Goal: Task Accomplishment & Management: Use online tool/utility

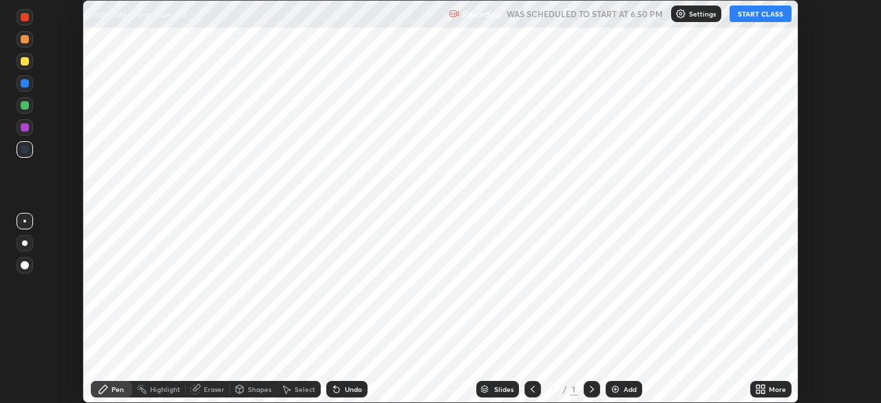
scroll to position [403, 881]
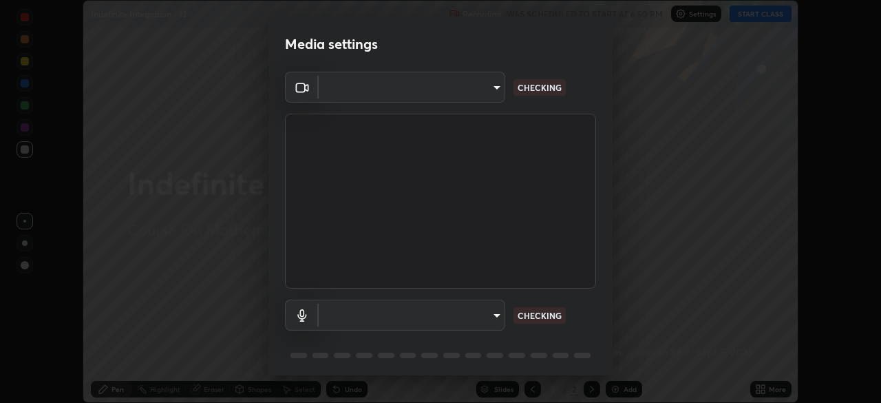
type input "5b0ce39d11be3a435715daab6ad7fa25508616855f5d18a60cdf0faa8df0ce2b"
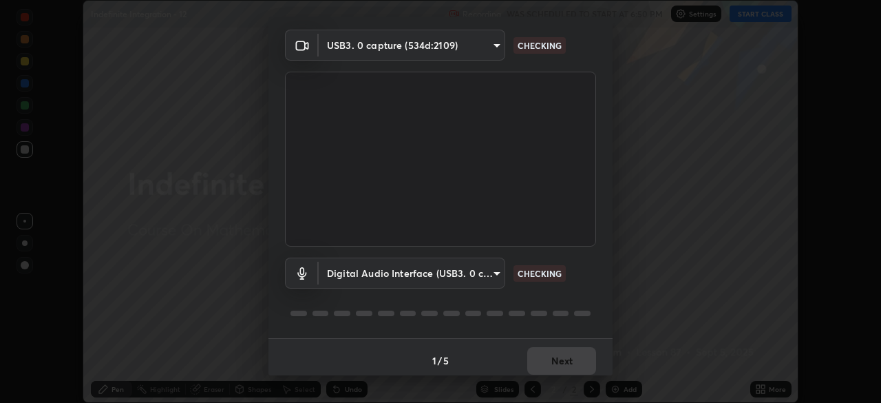
scroll to position [49, 0]
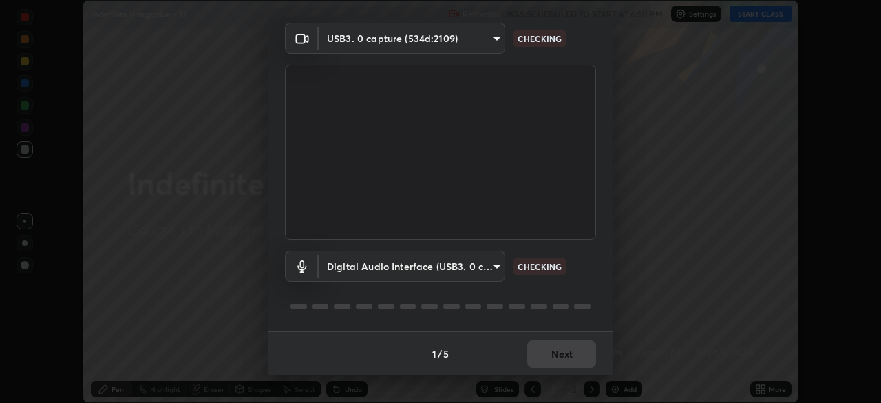
click at [482, 270] on body "Erase all Indefinite Integration - 12 Recording WAS SCHEDULED TO START AT 6:50 …" at bounding box center [440, 201] width 881 height 403
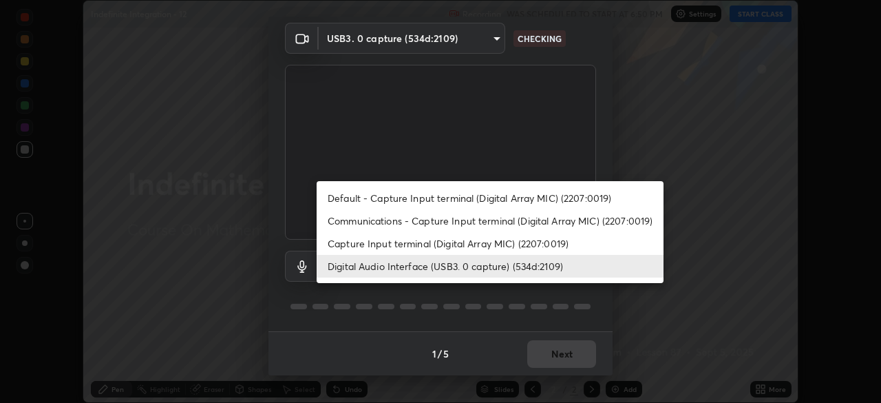
click at [489, 243] on li "Capture Input terminal (Digital Array MIC) (2207:0019)" at bounding box center [490, 243] width 347 height 23
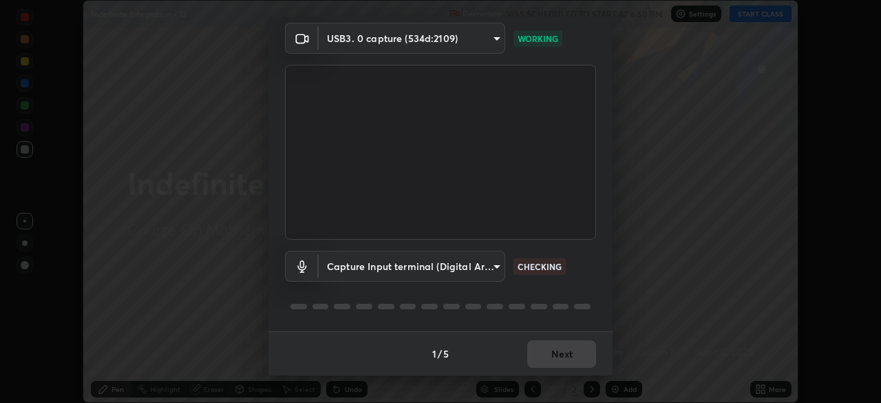
click at [490, 268] on body "Erase all Indefinite Integration - 12 Recording WAS SCHEDULED TO START AT 6:50 …" at bounding box center [440, 201] width 881 height 403
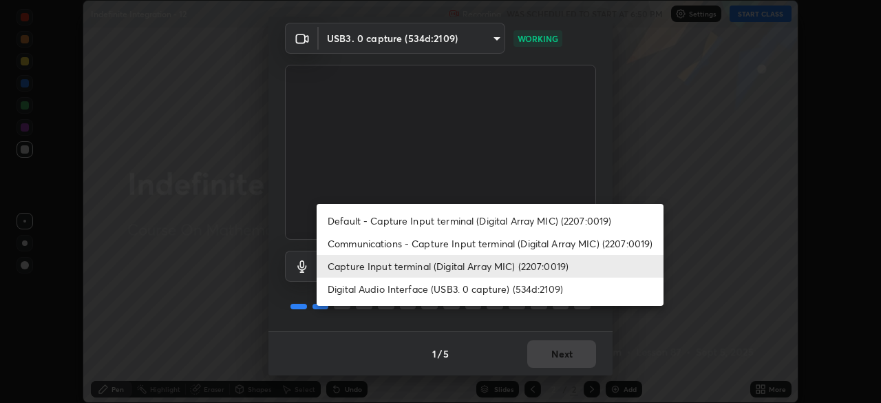
click at [471, 288] on li "Digital Audio Interface (USB3. 0 capture) (534d:2109)" at bounding box center [490, 288] width 347 height 23
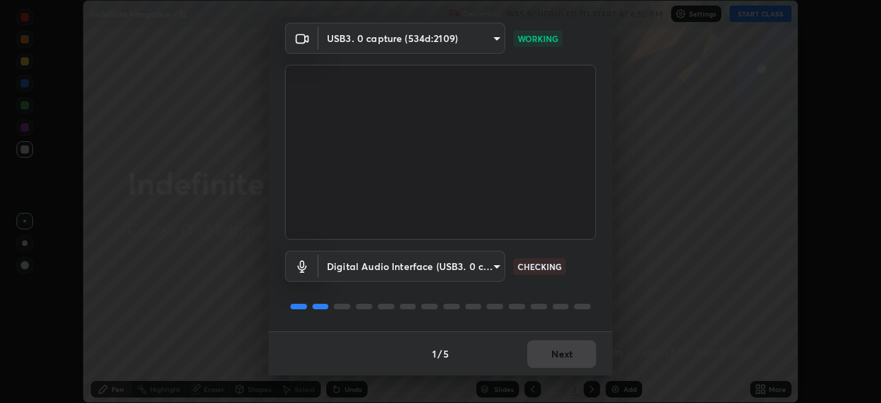
type input "a1042adff76ea4b5505a52ff3a0232de4086f7e529f4609d60403d5288817579"
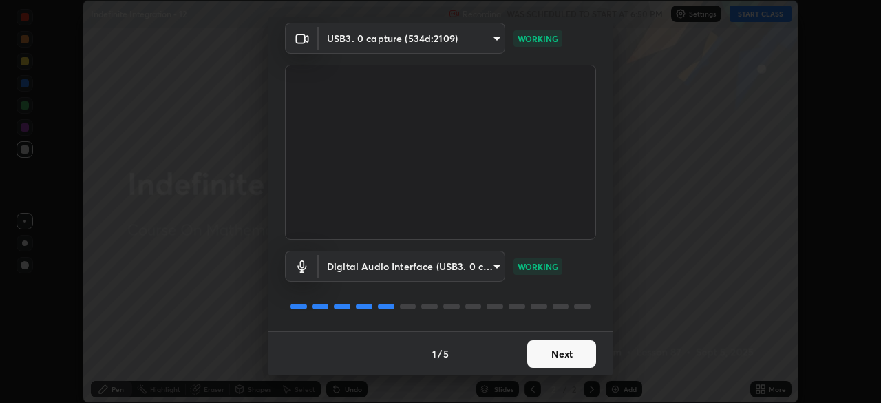
click at [560, 352] on button "Next" at bounding box center [561, 354] width 69 height 28
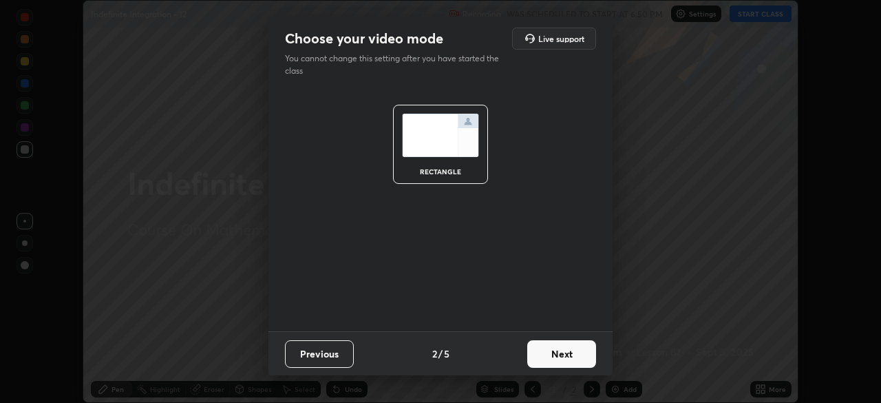
click at [579, 356] on button "Next" at bounding box center [561, 354] width 69 height 28
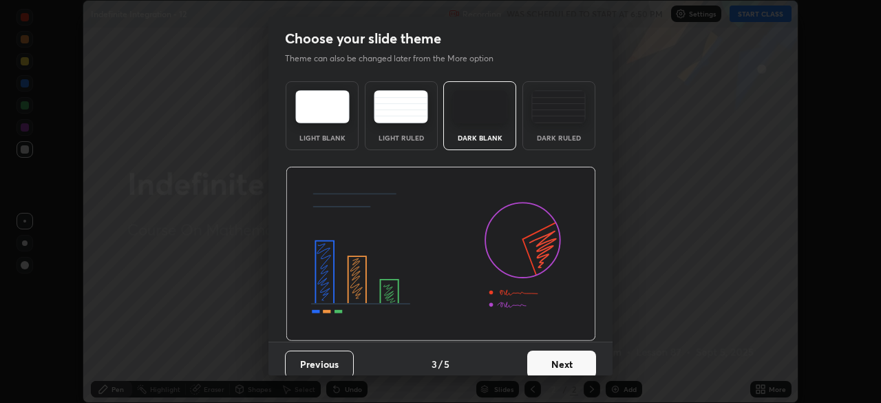
click at [581, 354] on button "Next" at bounding box center [561, 364] width 69 height 28
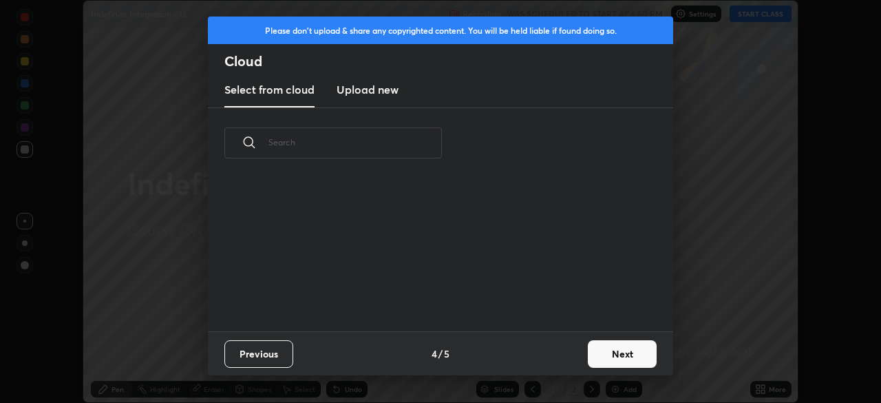
click at [618, 352] on button "Next" at bounding box center [622, 354] width 69 height 28
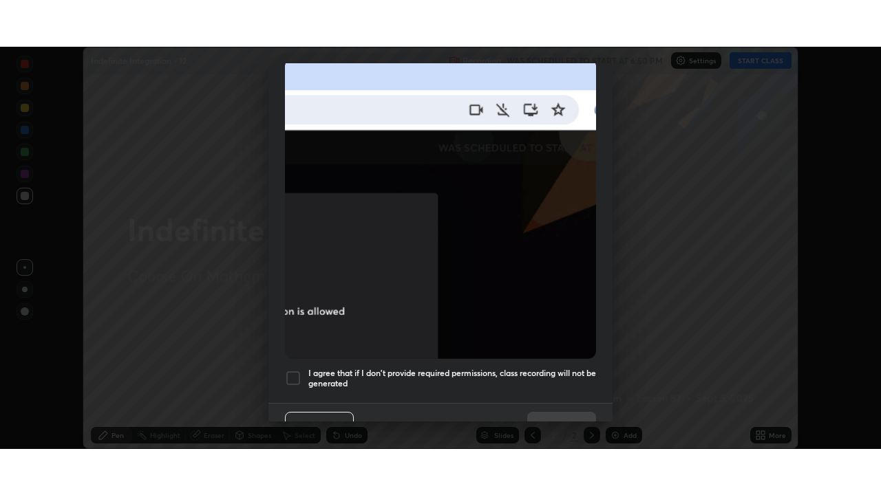
scroll to position [330, 0]
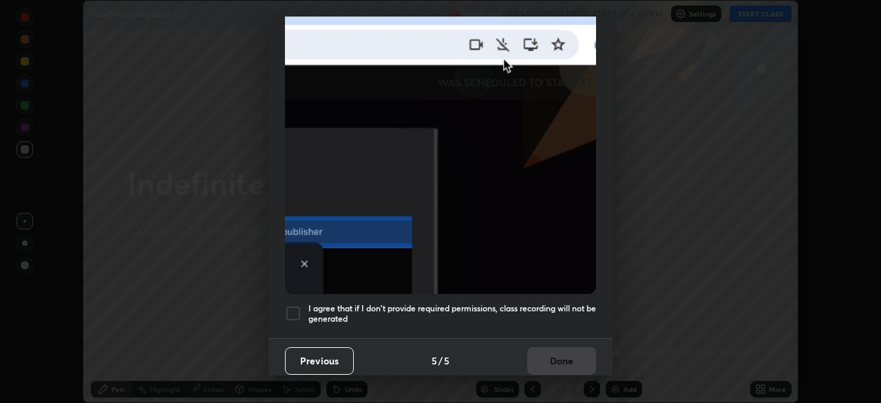
click at [547, 303] on h5 "I agree that if I don't provide required permissions, class recording will not …" at bounding box center [452, 313] width 288 height 21
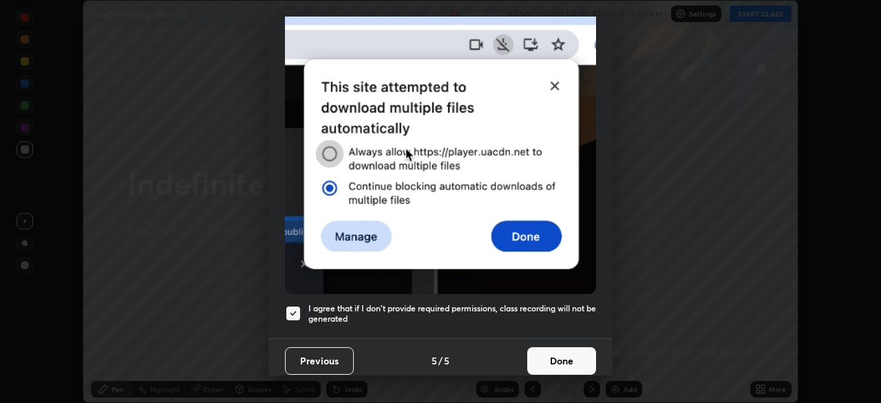
click at [567, 347] on button "Done" at bounding box center [561, 361] width 69 height 28
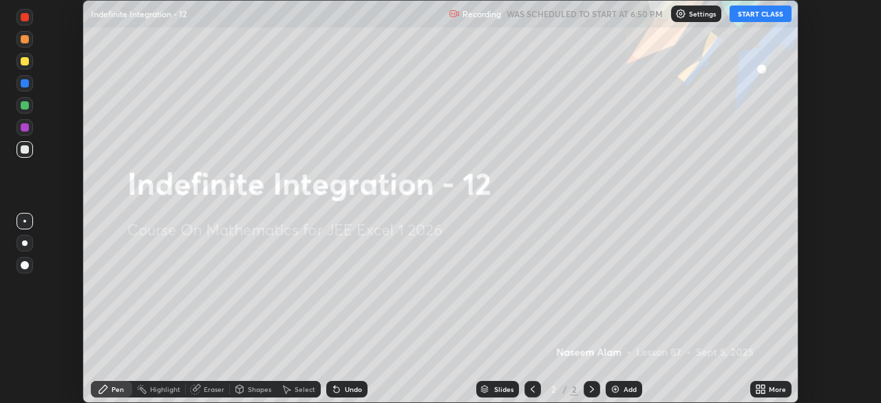
click at [764, 389] on icon at bounding box center [760, 388] width 11 height 11
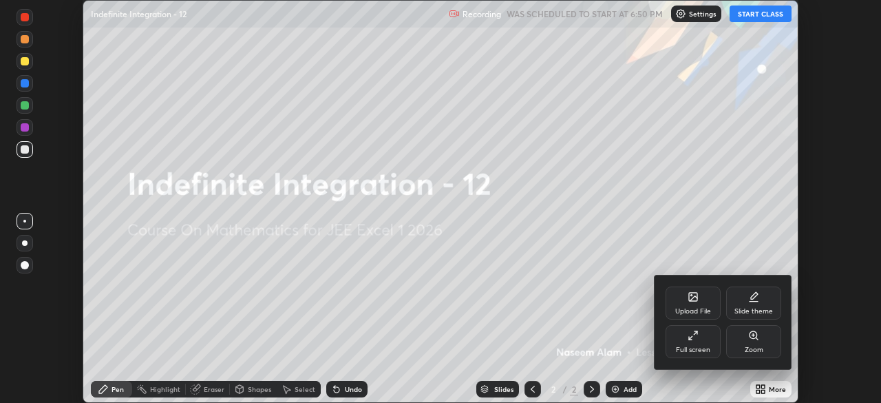
click at [695, 339] on icon at bounding box center [692, 335] width 11 height 11
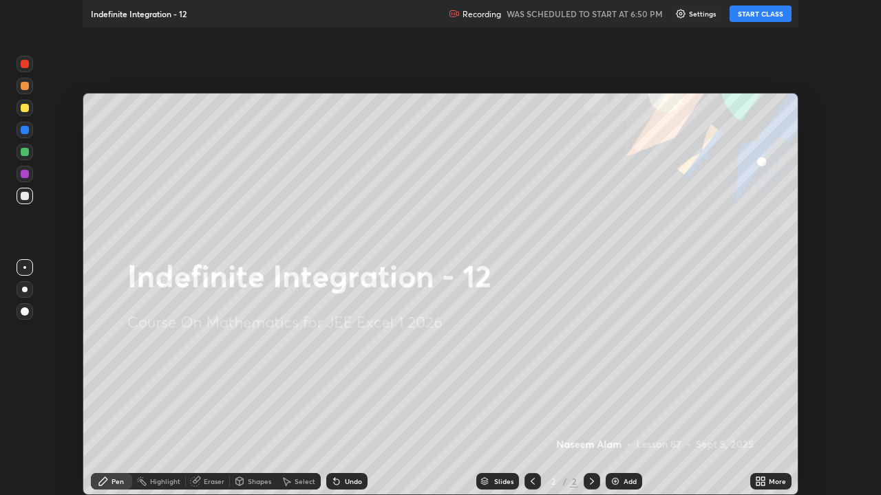
scroll to position [495, 881]
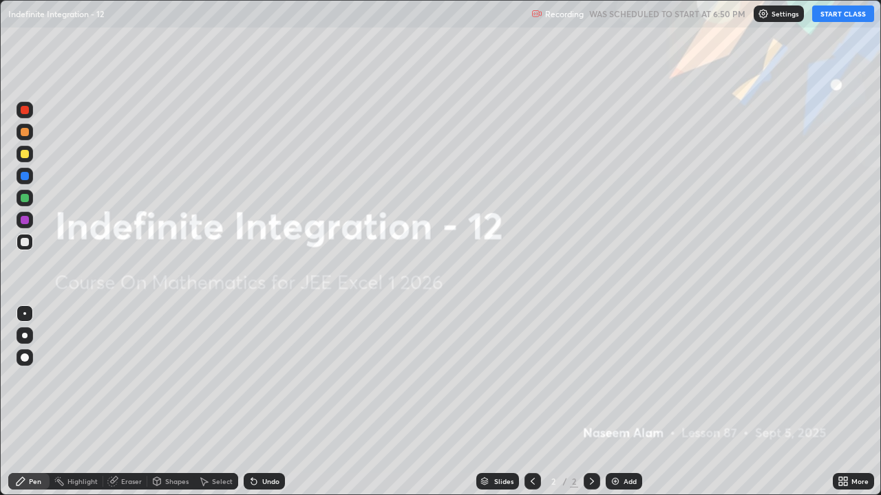
click at [841, 14] on button "START CLASS" at bounding box center [843, 14] width 62 height 17
click at [616, 402] on img at bounding box center [615, 481] width 11 height 11
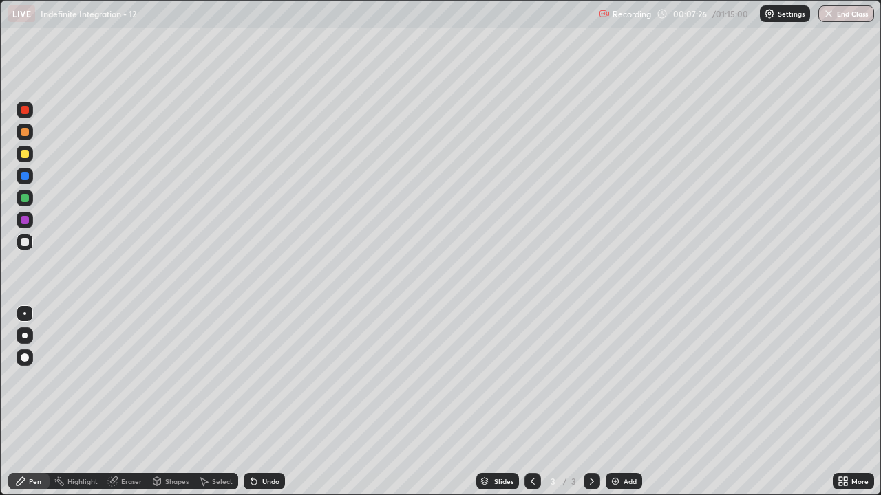
click at [267, 402] on div "Undo" at bounding box center [270, 481] width 17 height 7
click at [623, 402] on div "Add" at bounding box center [629, 481] width 13 height 7
click at [266, 402] on div "Undo" at bounding box center [270, 481] width 17 height 7
click at [268, 402] on div "Undo" at bounding box center [270, 481] width 17 height 7
click at [270, 402] on div "Undo" at bounding box center [270, 481] width 17 height 7
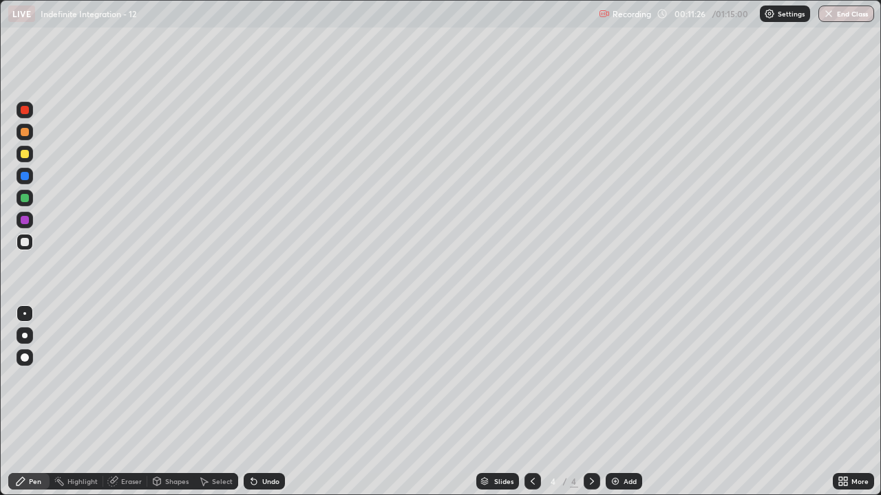
click at [269, 402] on div "Undo" at bounding box center [270, 481] width 17 height 7
click at [270, 402] on div "Undo" at bounding box center [270, 481] width 17 height 7
click at [623, 402] on div "Add" at bounding box center [629, 481] width 13 height 7
click at [262, 402] on div "Undo" at bounding box center [270, 481] width 17 height 7
click at [266, 402] on div "Undo" at bounding box center [264, 481] width 41 height 17
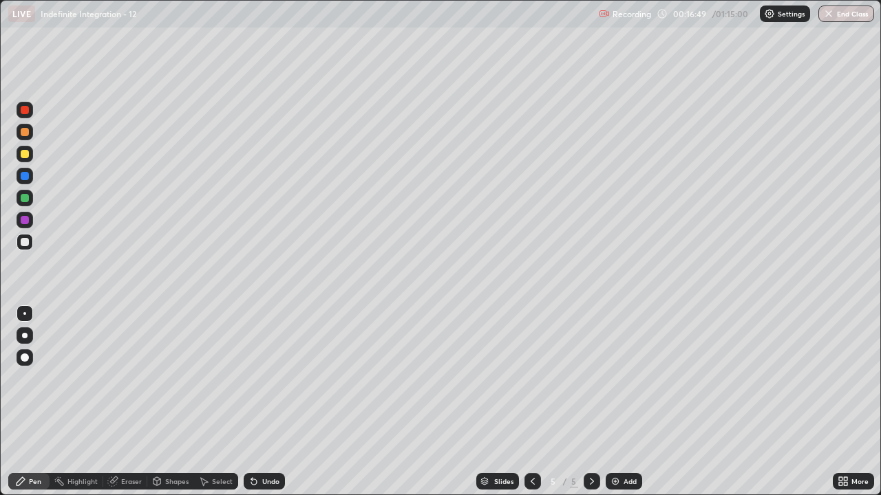
click at [619, 402] on img at bounding box center [615, 481] width 11 height 11
click at [262, 402] on div "Undo" at bounding box center [270, 481] width 17 height 7
click at [263, 402] on div "Undo" at bounding box center [270, 481] width 17 height 7
click at [617, 402] on img at bounding box center [615, 481] width 11 height 11
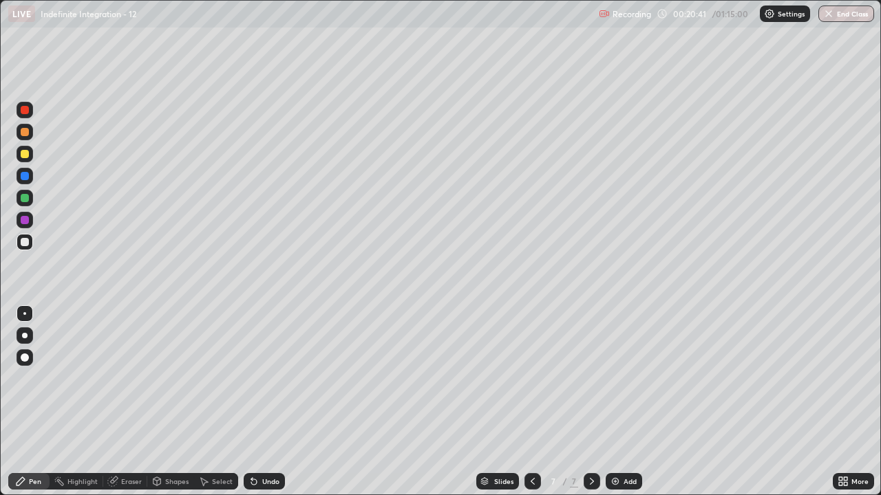
click at [266, 402] on div "Undo" at bounding box center [270, 481] width 17 height 7
click at [269, 402] on div "Undo" at bounding box center [270, 481] width 17 height 7
click at [268, 402] on div "Undo" at bounding box center [270, 481] width 17 height 7
click at [215, 402] on div "Select" at bounding box center [222, 481] width 21 height 7
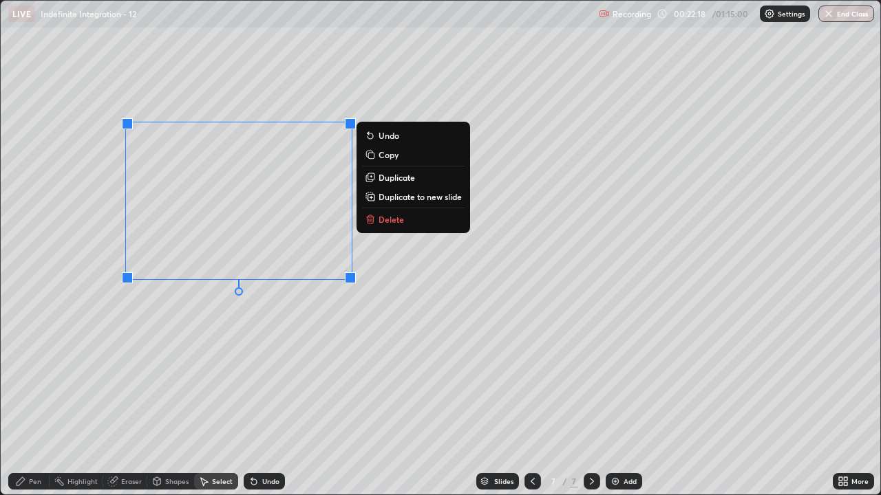
click at [392, 222] on p "Delete" at bounding box center [390, 219] width 25 height 11
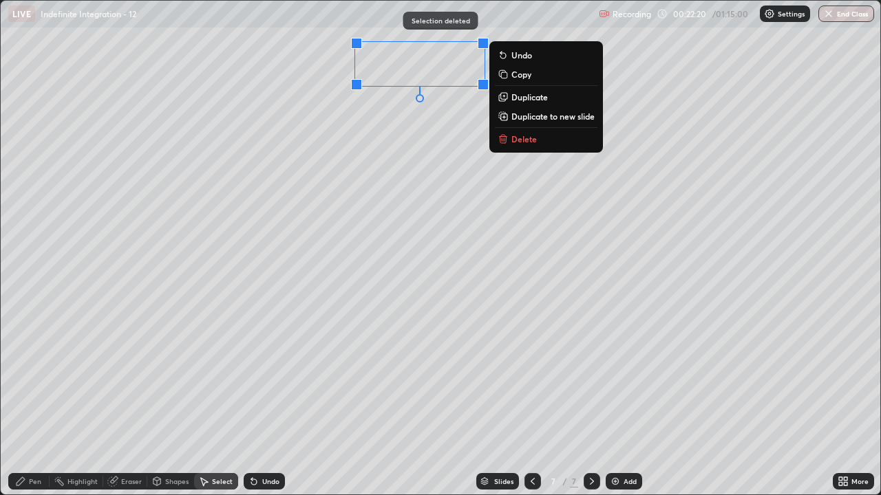
click at [520, 139] on p "Delete" at bounding box center [523, 138] width 25 height 11
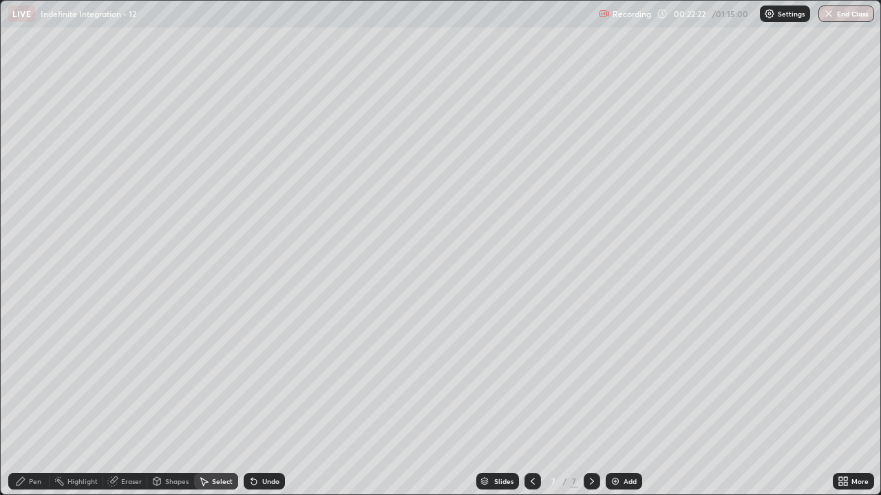
click at [32, 402] on div "Pen" at bounding box center [35, 481] width 12 height 7
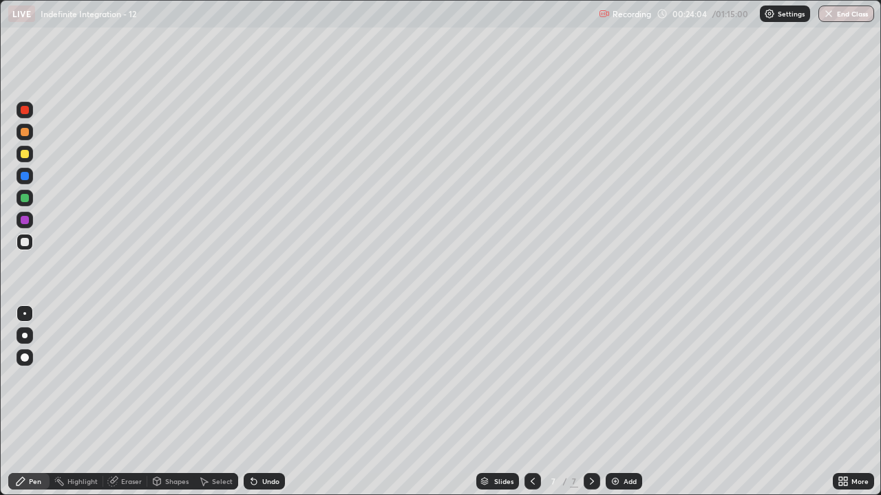
click at [264, 402] on div "Undo" at bounding box center [270, 481] width 17 height 7
click at [219, 402] on div "Select" at bounding box center [216, 481] width 44 height 17
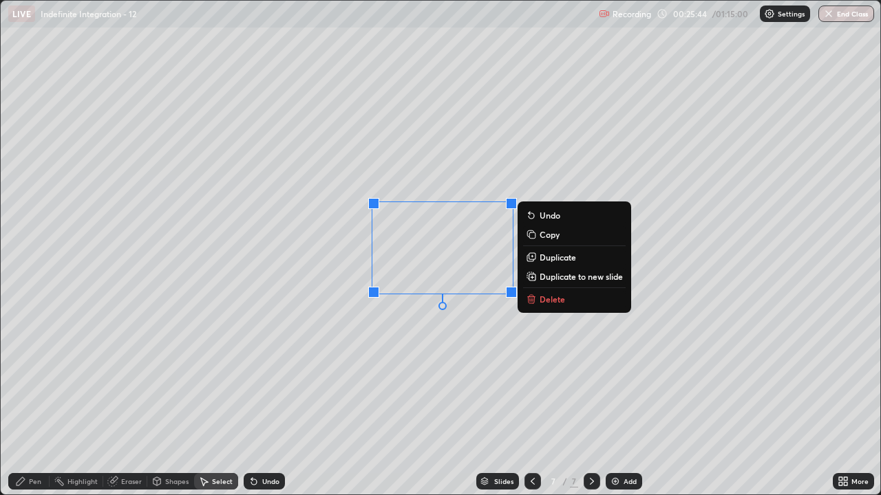
click at [539, 301] on p "Delete" at bounding box center [551, 299] width 25 height 11
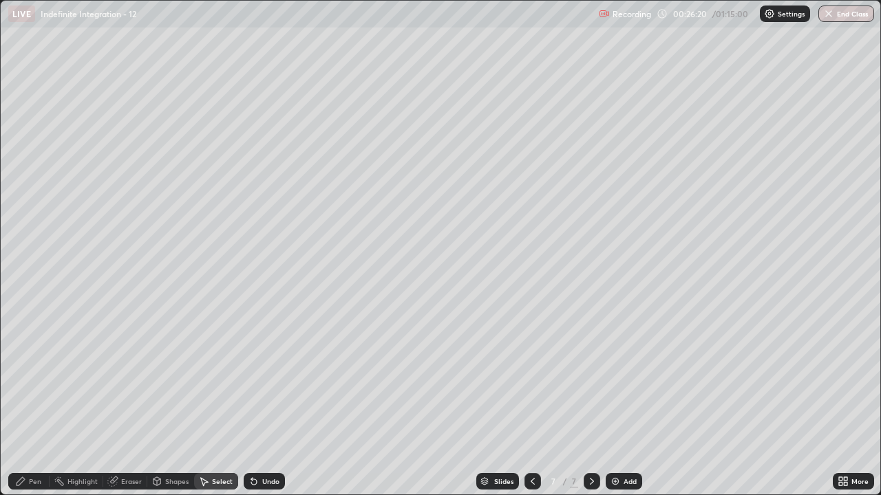
click at [36, 402] on div "Pen" at bounding box center [35, 481] width 12 height 7
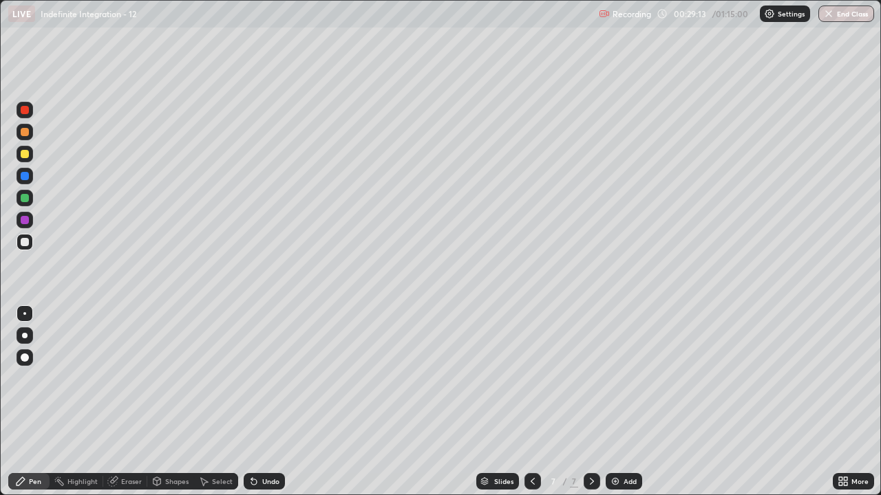
click at [259, 402] on div "Undo" at bounding box center [264, 481] width 41 height 17
click at [218, 402] on div "Select" at bounding box center [222, 481] width 21 height 7
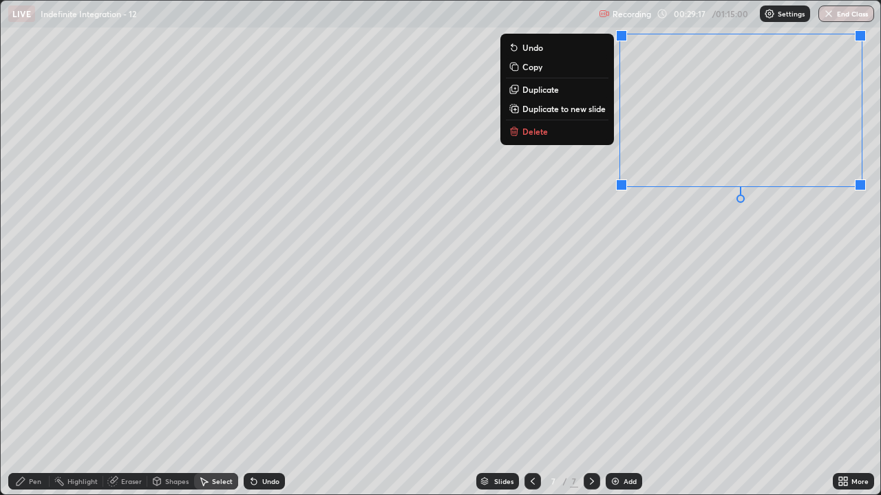
click at [540, 136] on p "Delete" at bounding box center [534, 131] width 25 height 11
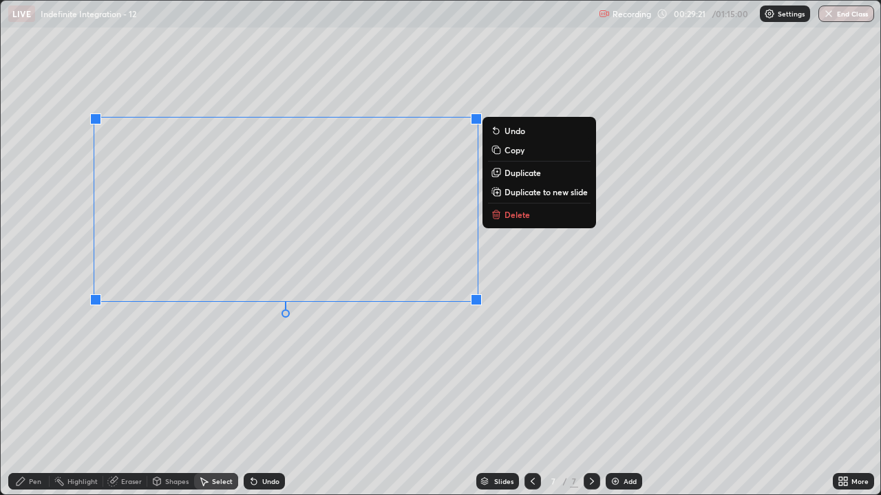
click at [505, 218] on p "Delete" at bounding box center [516, 214] width 25 height 11
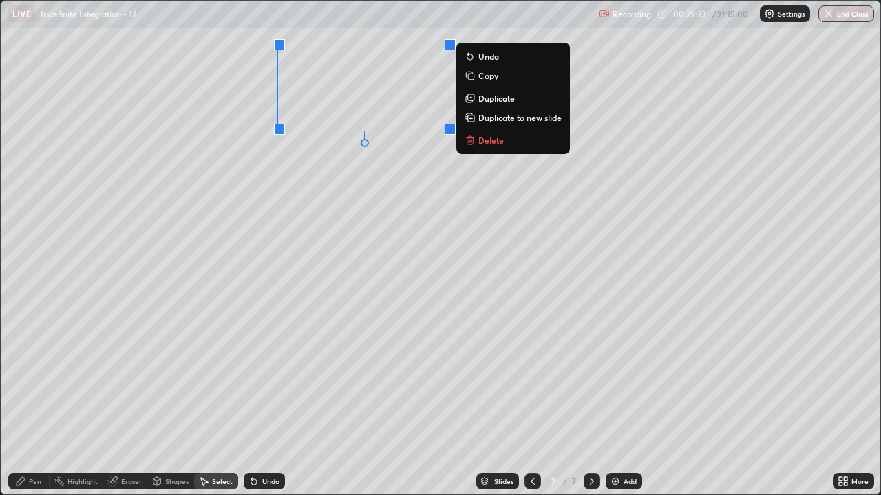
click at [490, 142] on p "Delete" at bounding box center [490, 140] width 25 height 11
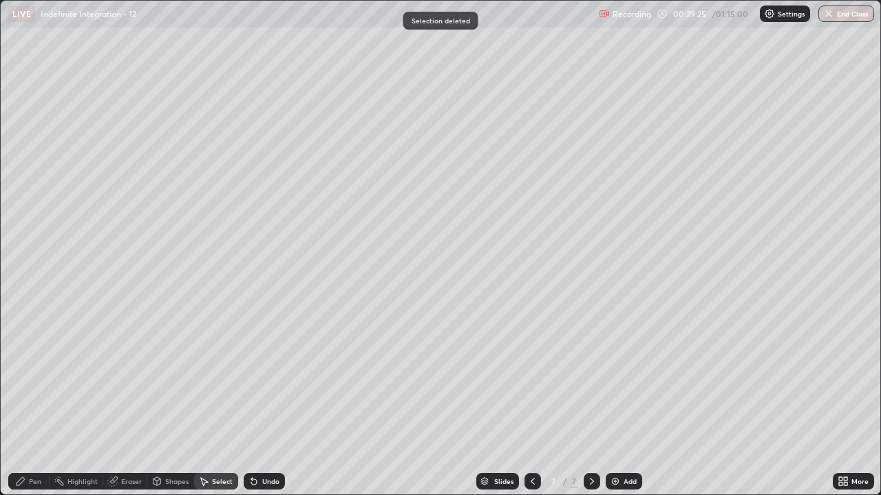
click at [29, 402] on div "Pen" at bounding box center [35, 481] width 12 height 7
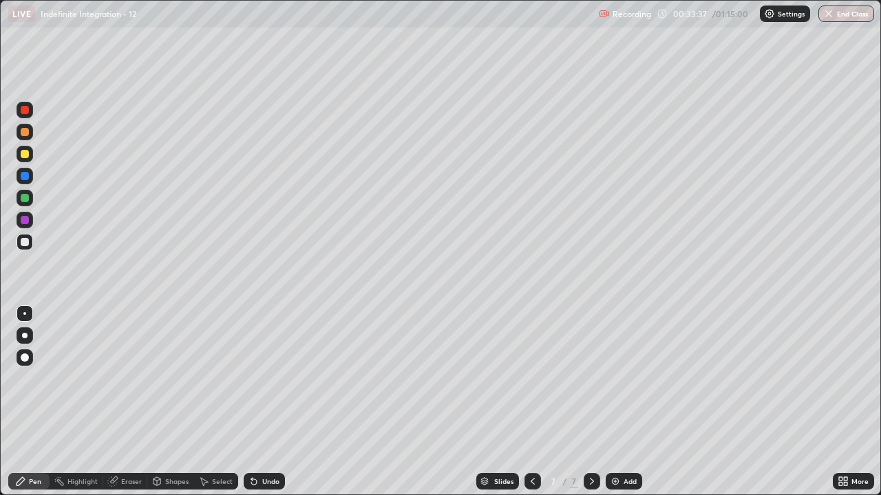
click at [267, 402] on div "Undo" at bounding box center [270, 481] width 17 height 7
click at [627, 402] on div "Add" at bounding box center [629, 481] width 13 height 7
click at [615, 402] on img at bounding box center [615, 481] width 11 height 11
click at [583, 402] on div at bounding box center [591, 481] width 17 height 17
click at [262, 402] on div "Undo" at bounding box center [270, 481] width 17 height 7
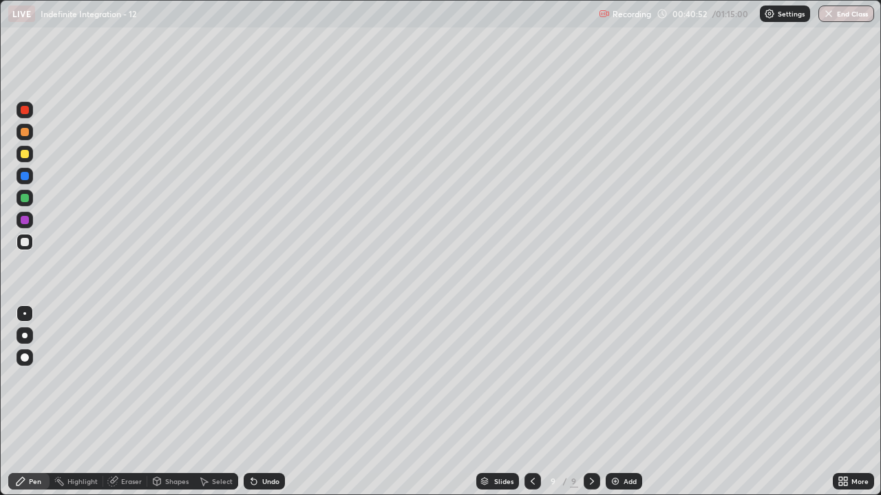
click at [842, 15] on button "End Class" at bounding box center [846, 14] width 56 height 17
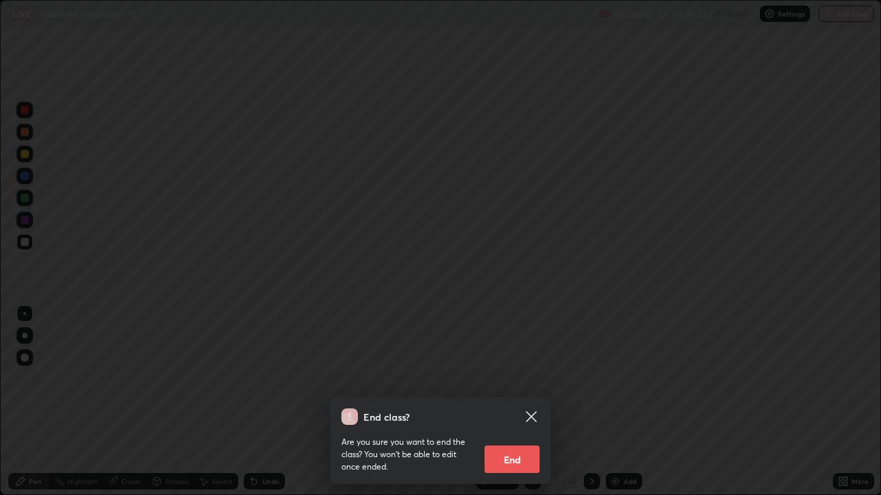
click at [517, 402] on button "End" at bounding box center [511, 460] width 55 height 28
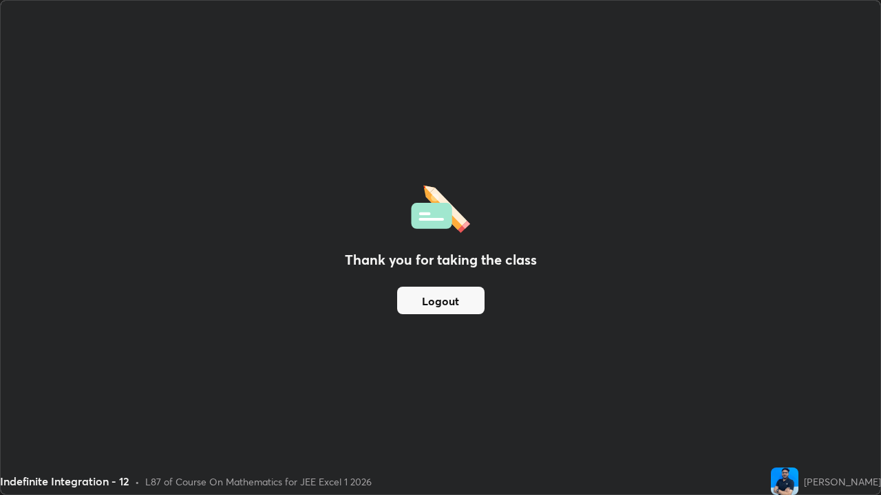
click at [435, 304] on button "Logout" at bounding box center [440, 301] width 87 height 28
